Goal: Task Accomplishment & Management: Use online tool/utility

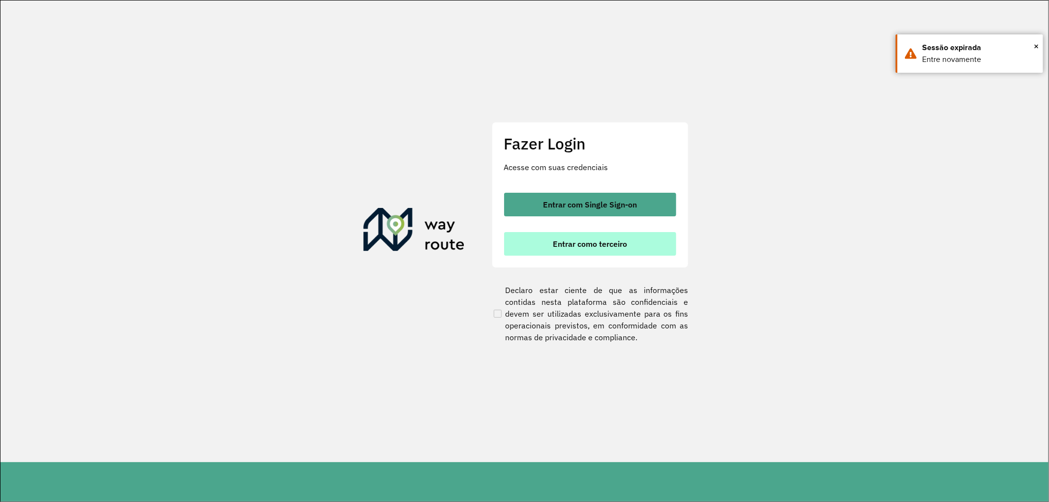
click at [593, 252] on button "Entrar como terceiro" at bounding box center [590, 244] width 172 height 24
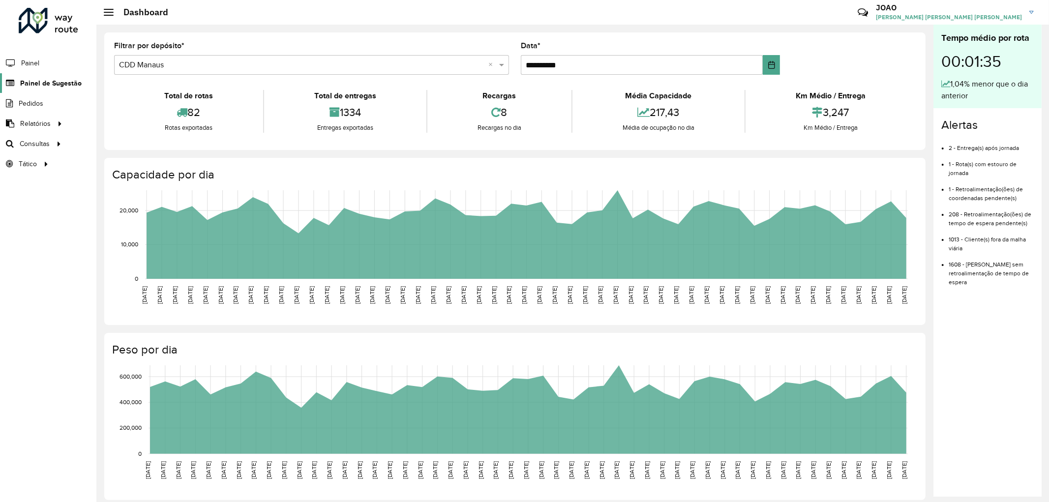
click at [42, 86] on span "Painel de Sugestão" at bounding box center [50, 83] width 61 height 10
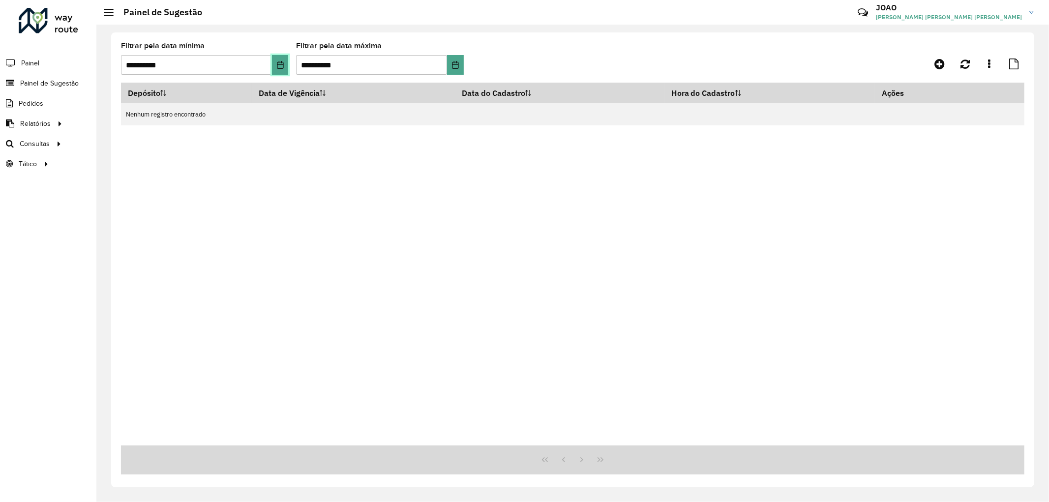
click at [283, 62] on icon "Choose Date" at bounding box center [280, 65] width 6 height 8
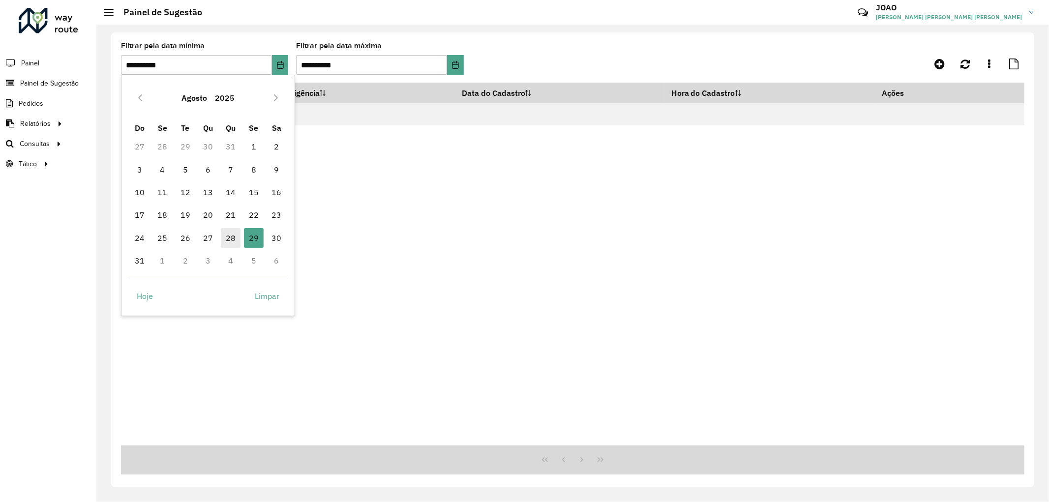
click at [237, 232] on span "28" at bounding box center [231, 238] width 20 height 20
type input "**********"
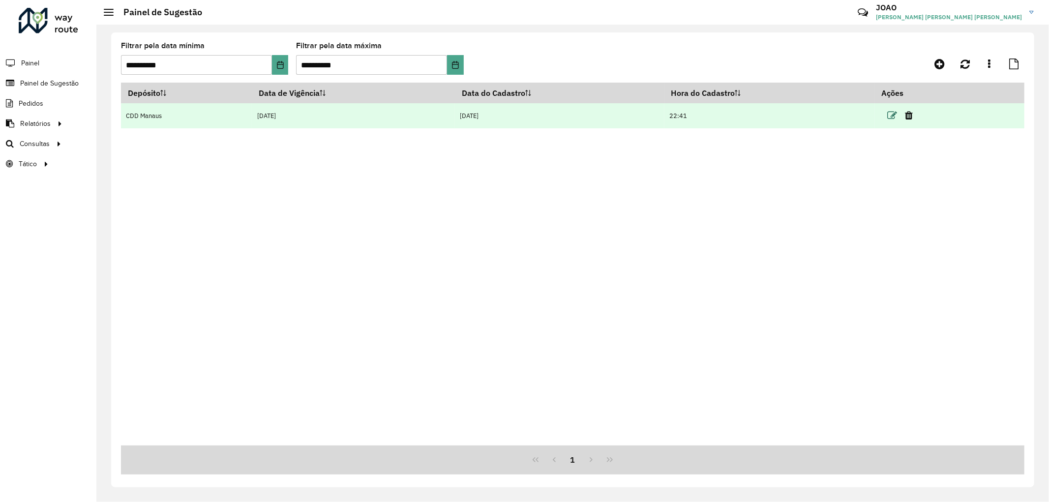
click at [897, 117] on icon at bounding box center [892, 116] width 10 height 10
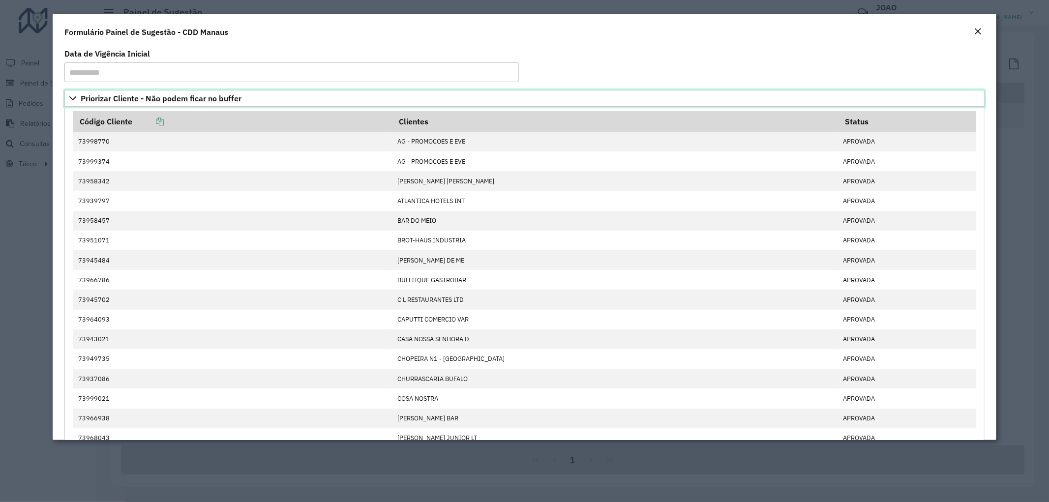
click at [211, 99] on span "Priorizar Cliente - Não podem ficar no buffer" at bounding box center [161, 98] width 161 height 8
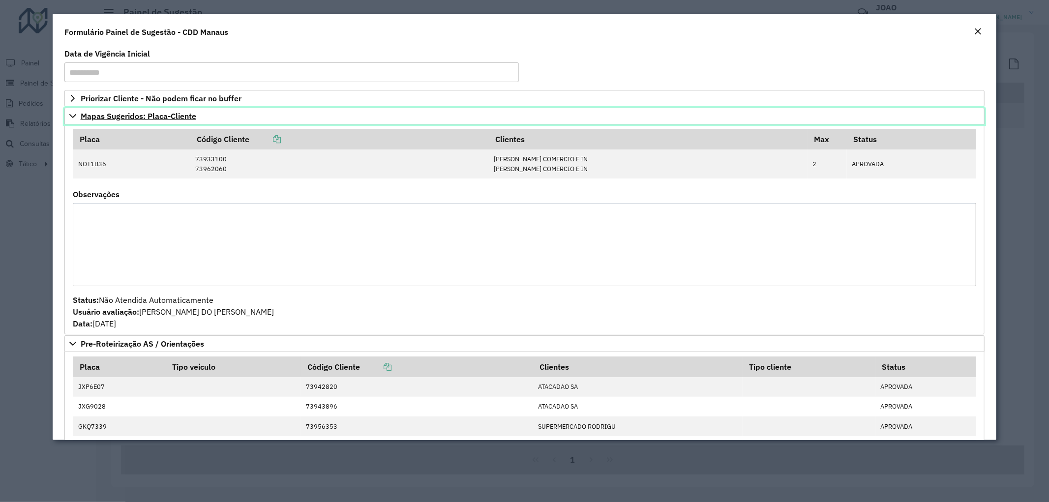
click at [144, 119] on span "Mapas Sugeridos: Placa-Cliente" at bounding box center [139, 116] width 116 height 8
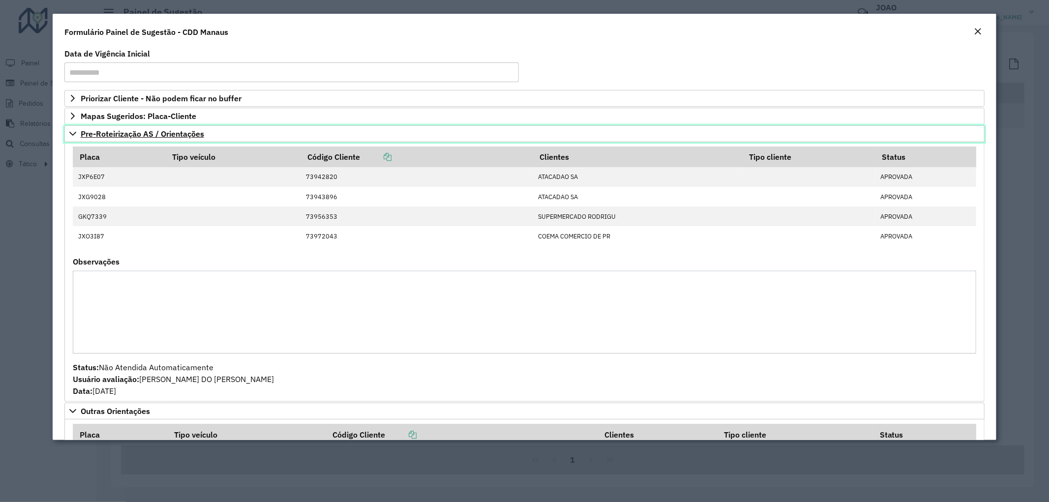
click at [158, 133] on span "Pre-Roteirização AS / Orientações" at bounding box center [142, 134] width 123 height 8
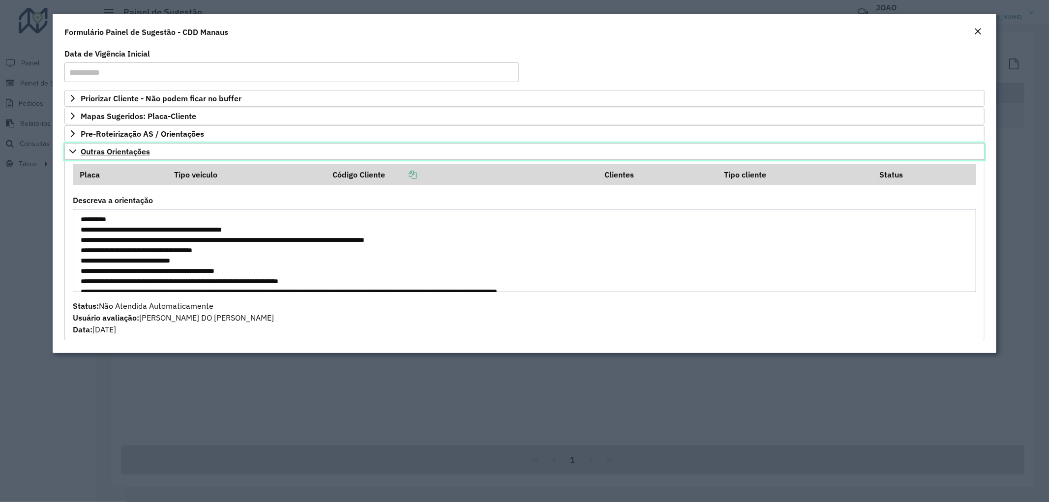
click at [118, 154] on span "Outras Orientações" at bounding box center [115, 151] width 69 height 8
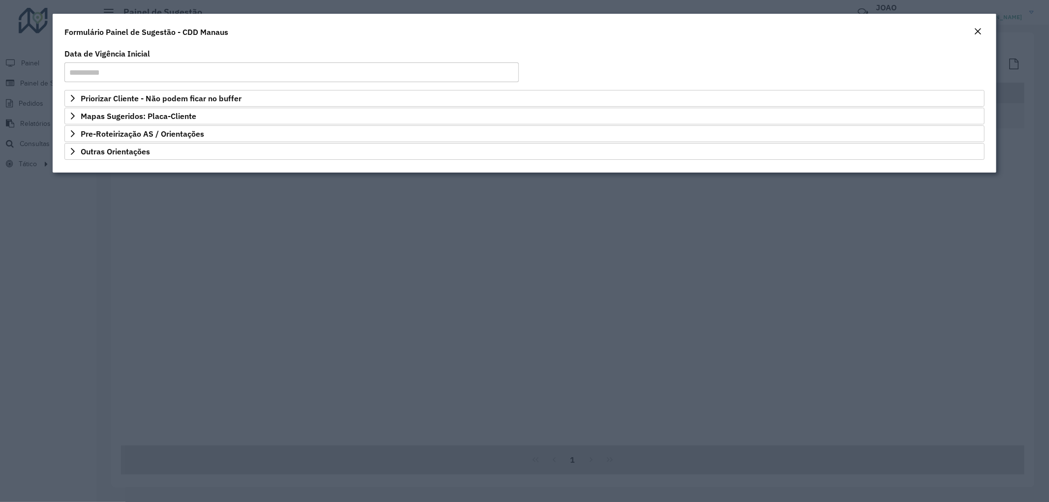
click at [977, 36] on div "Close" at bounding box center [977, 32] width 8 height 12
